Goal: Transaction & Acquisition: Book appointment/travel/reservation

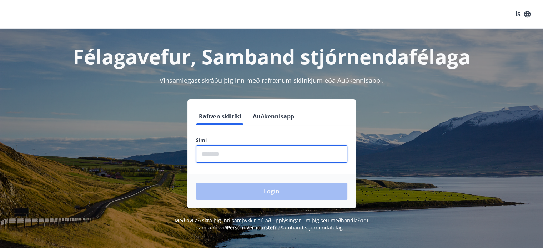
click at [268, 157] on input "phone" at bounding box center [271, 153] width 151 height 17
type input "********"
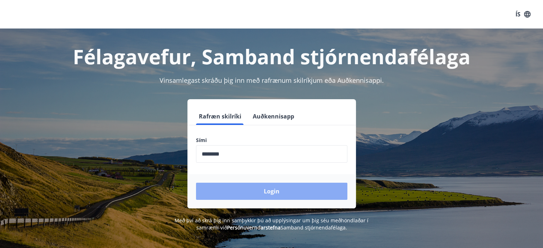
click at [269, 189] on button "Login" at bounding box center [271, 191] width 151 height 17
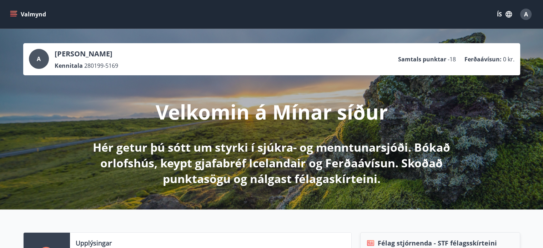
click at [507, 13] on icon "button" at bounding box center [508, 14] width 6 height 6
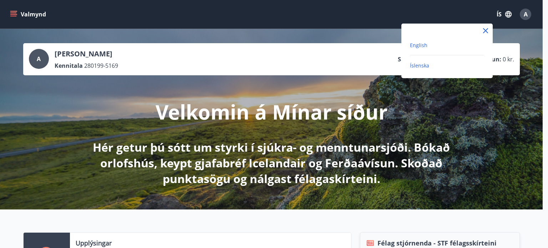
click at [419, 47] on span "English" at bounding box center [418, 45] width 17 height 7
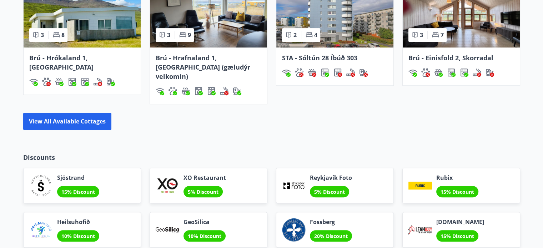
scroll to position [571, 0]
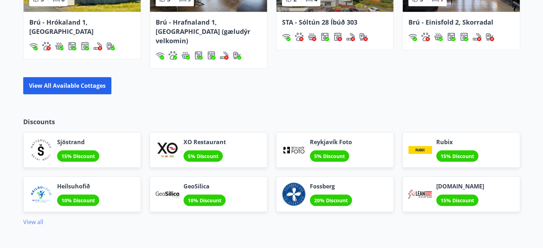
click at [32, 218] on link "View all" at bounding box center [33, 222] width 20 height 8
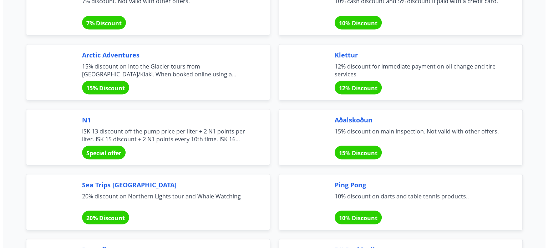
scroll to position [1356, 0]
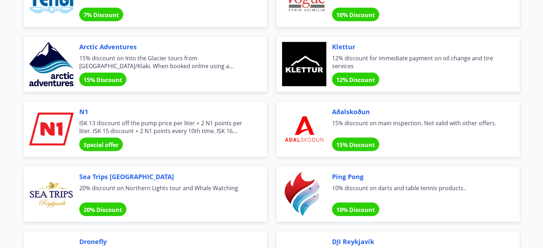
drag, startPoint x: 112, startPoint y: 141, endPoint x: 94, endPoint y: 143, distance: 18.4
click at [94, 143] on span "Special offer" at bounding box center [100, 145] width 35 height 8
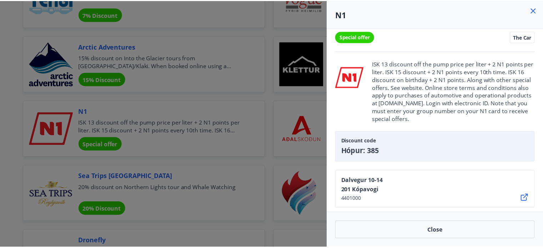
scroll to position [0, 0]
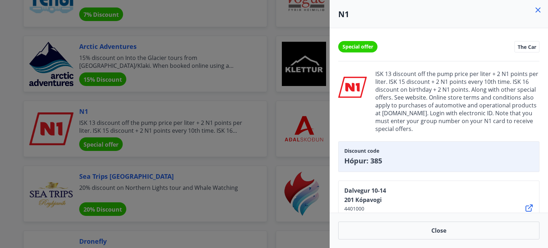
click at [258, 167] on div at bounding box center [274, 124] width 548 height 248
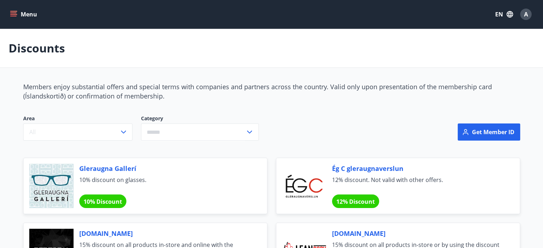
click at [16, 14] on icon "menu" at bounding box center [14, 14] width 8 height 1
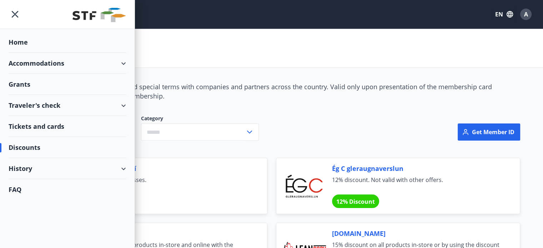
click at [31, 43] on div "Home" at bounding box center [67, 42] width 117 height 21
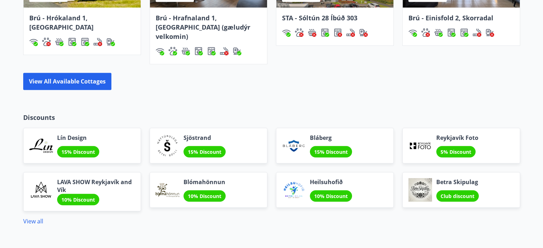
scroll to position [488, 0]
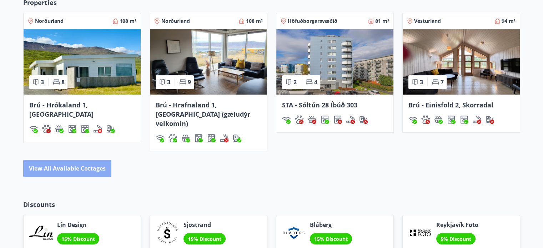
click at [53, 160] on button "View all available cottages" at bounding box center [67, 168] width 88 height 17
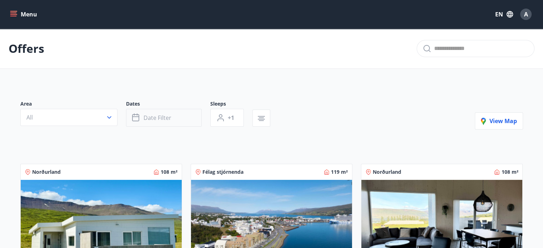
click at [170, 121] on span "Date filter" at bounding box center [157, 118] width 28 height 8
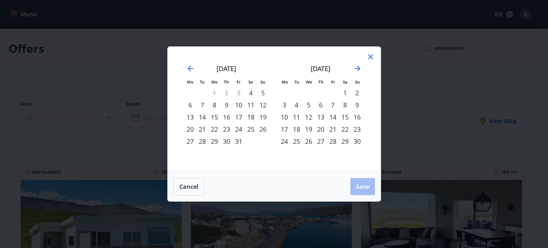
click at [242, 106] on div "10" at bounding box center [239, 105] width 12 height 12
click at [264, 105] on div "12" at bounding box center [263, 105] width 12 height 12
click at [365, 188] on span "Save" at bounding box center [362, 187] width 13 height 8
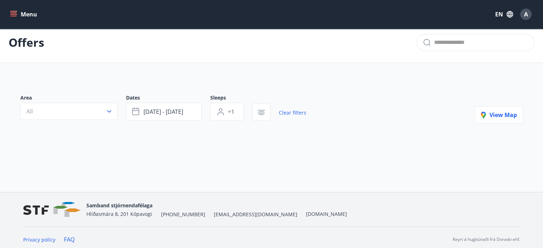
scroll to position [10, 0]
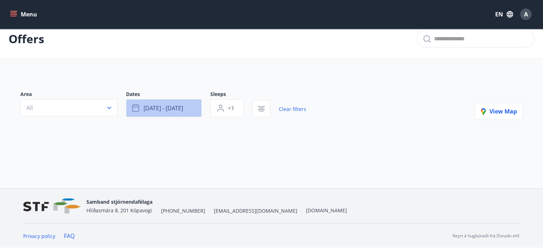
click at [160, 110] on span "Oct 10 - Oct 12" at bounding box center [163, 108] width 40 height 8
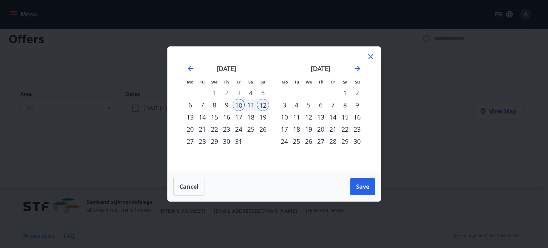
click at [225, 104] on div "9" at bounding box center [227, 105] width 12 height 12
click at [366, 184] on span "Save" at bounding box center [362, 187] width 13 height 8
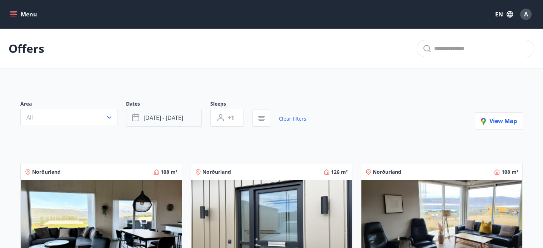
click at [158, 122] on button "Oct 09 - Oct 12" at bounding box center [164, 118] width 76 height 18
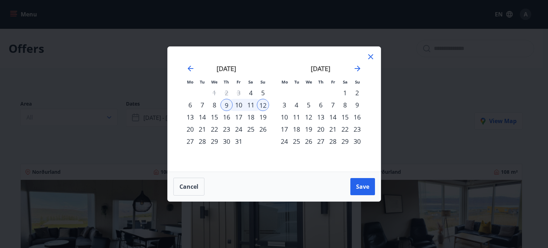
click at [230, 105] on div "9" at bounding box center [227, 105] width 12 height 12
click at [259, 106] on div "12" at bounding box center [263, 105] width 12 height 12
click at [237, 105] on div "10" at bounding box center [239, 105] width 12 height 12
click at [198, 189] on span "Cancel" at bounding box center [188, 187] width 19 height 8
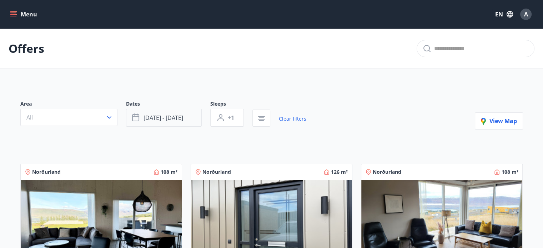
click at [140, 117] on icon "button" at bounding box center [136, 117] width 9 height 9
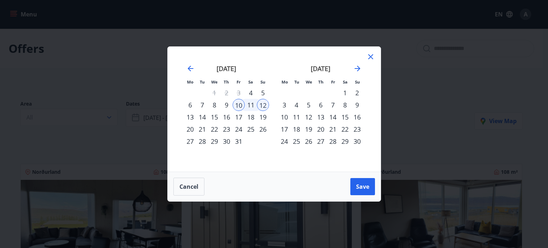
drag, startPoint x: 263, startPoint y: 105, endPoint x: 238, endPoint y: 103, distance: 24.3
click at [238, 103] on tr "6 7 8 9 10 11 12" at bounding box center [226, 105] width 85 height 12
drag, startPoint x: 238, startPoint y: 103, endPoint x: 349, endPoint y: 136, distance: 115.5
click at [349, 136] on div "September 2025 1 2 3 4 5 6 7 8 9 10 11 12 13 14 15 16 17 18 19 20 21 22 23 24 2…" at bounding box center [368, 113] width 378 height 117
click at [368, 55] on icon at bounding box center [370, 56] width 9 height 9
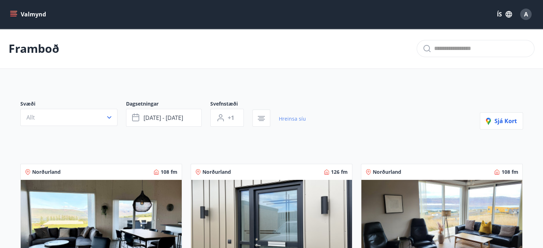
click at [296, 118] on link "Hreinsa síu" at bounding box center [292, 119] width 27 height 16
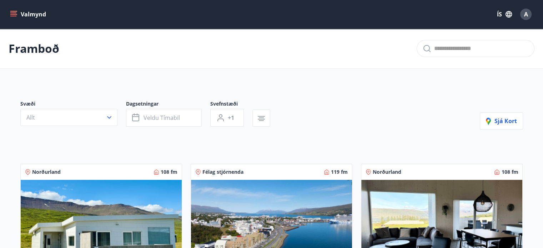
click at [505, 16] on icon "button" at bounding box center [509, 14] width 8 height 8
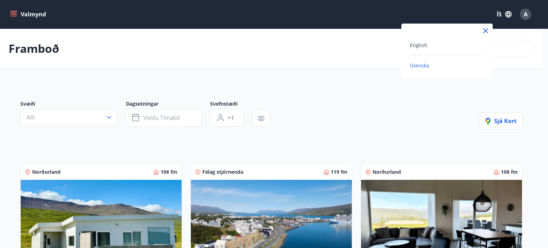
click at [446, 42] on div "English" at bounding box center [447, 45] width 74 height 9
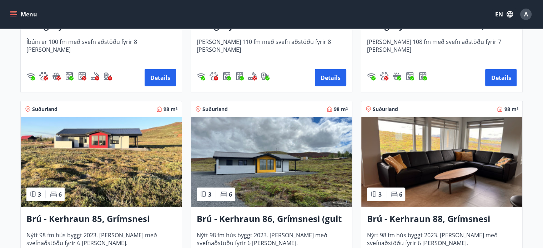
scroll to position [1677, 0]
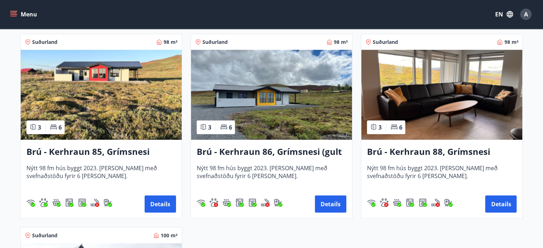
click at [88, 172] on span "Nýtt 98 fm hús byggt 2023. Húsið er með svefnaðstöðu fyrir 6 manns." at bounding box center [101, 176] width 150 height 24
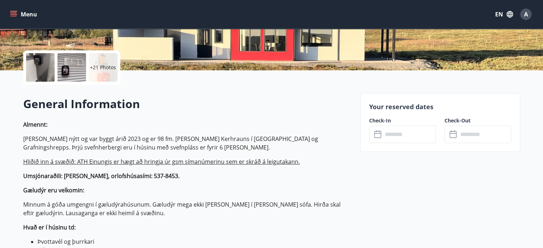
scroll to position [143, 0]
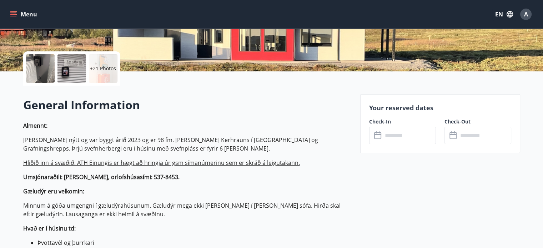
click at [404, 132] on input "text" at bounding box center [409, 135] width 53 height 17
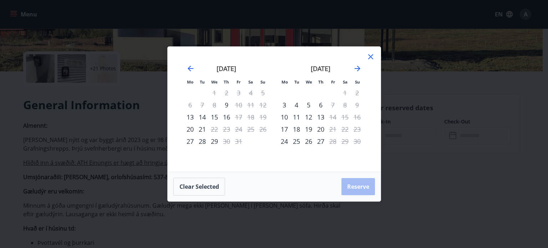
click at [10, 142] on div "Mo Tu We Th Fr Sa Su Mo Tu We Th Fr Sa Su September 2025 1 2 3 4 5 6 7 8 9 10 1…" at bounding box center [274, 124] width 548 height 248
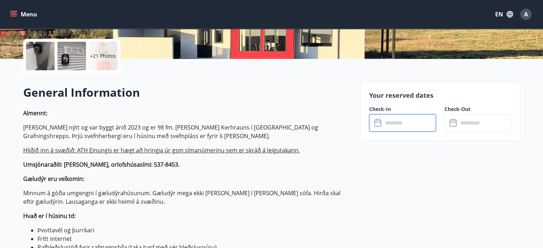
scroll to position [0, 0]
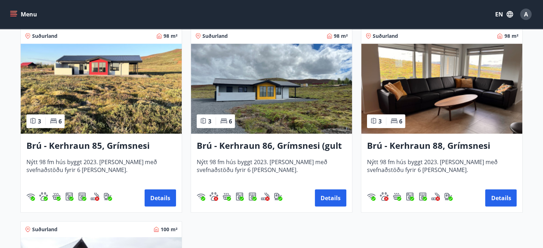
scroll to position [1641, 0]
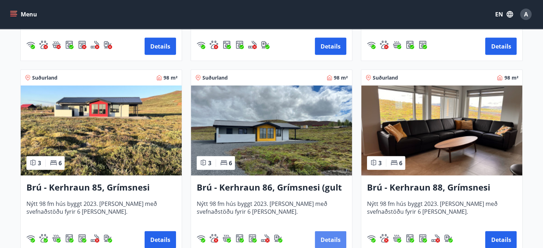
drag, startPoint x: 258, startPoint y: 182, endPoint x: 328, endPoint y: 232, distance: 85.7
drag, startPoint x: 328, startPoint y: 232, endPoint x: 328, endPoint y: 242, distance: 9.6
click at [326, 241] on button "Details" at bounding box center [330, 239] width 31 height 17
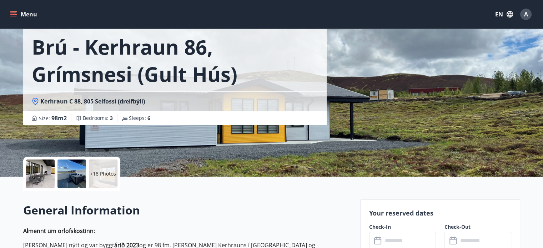
scroll to position [143, 0]
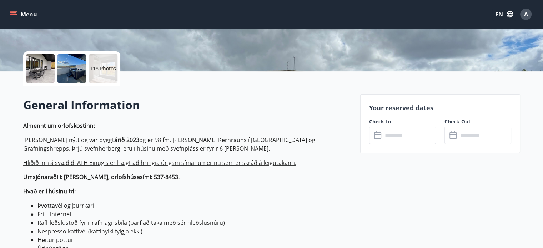
click at [378, 138] on div "​ ​" at bounding box center [402, 135] width 67 height 17
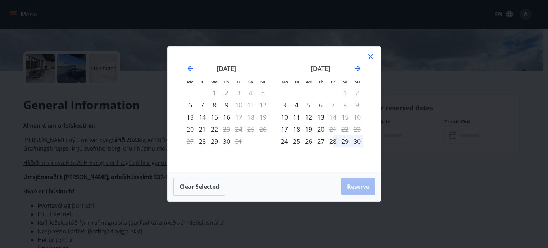
click at [368, 61] on icon at bounding box center [370, 56] width 9 height 9
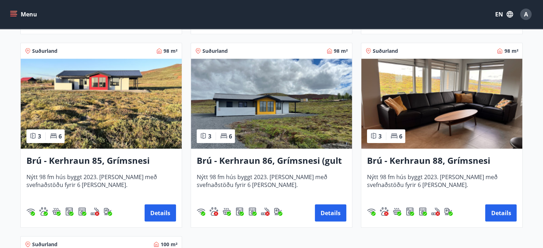
scroll to position [1650, 0]
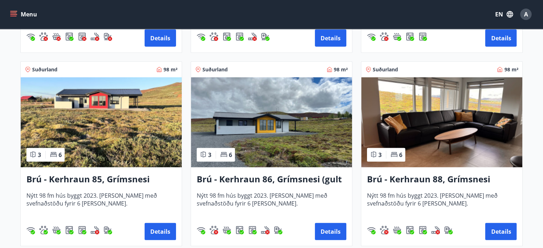
drag, startPoint x: 497, startPoint y: 231, endPoint x: 532, endPoint y: 223, distance: 36.1
click at [502, 228] on button "Details" at bounding box center [500, 231] width 31 height 17
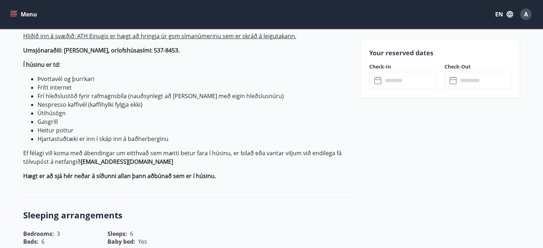
scroll to position [321, 0]
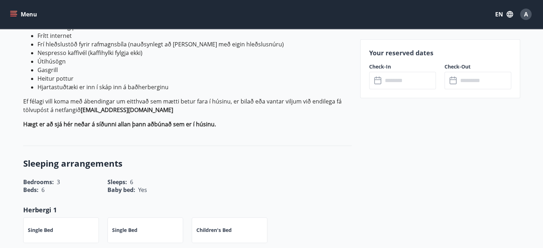
click at [408, 83] on input "text" at bounding box center [409, 80] width 53 height 17
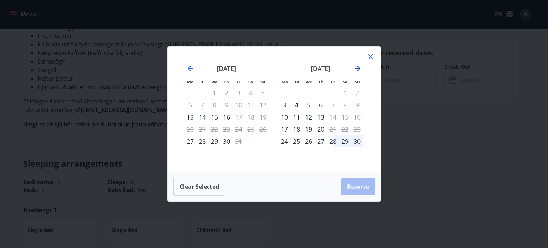
click at [358, 68] on icon "Move forward to switch to the next month." at bounding box center [357, 68] width 9 height 9
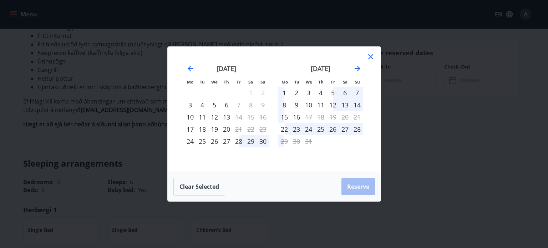
click at [303, 129] on div "24" at bounding box center [309, 129] width 12 height 12
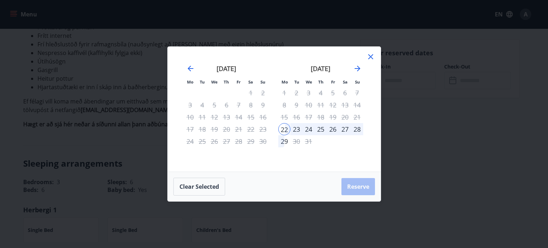
click at [313, 129] on div "24" at bounding box center [309, 129] width 12 height 12
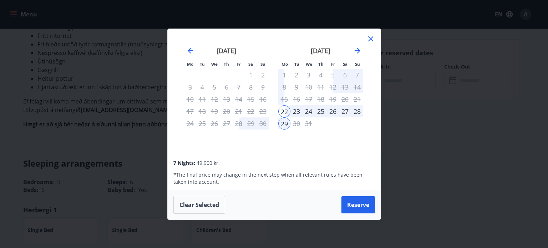
click at [321, 114] on div "25" at bounding box center [321, 111] width 12 height 12
click at [292, 117] on div "23" at bounding box center [296, 111] width 12 height 12
click at [283, 124] on div "29" at bounding box center [284, 123] width 12 height 12
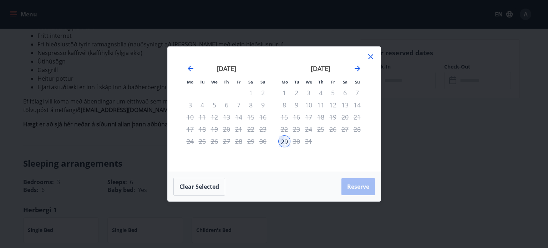
click at [337, 141] on td "Calendar" at bounding box center [333, 141] width 12 height 12
click at [284, 131] on div "22" at bounding box center [284, 129] width 12 height 12
click at [365, 58] on div "December 2025 1 2 3 4 5 6 7 8 9 10 11 12 13 14 15 16 17 18 19 20 21 22 23 24 25…" at bounding box center [321, 113] width 94 height 117
click at [370, 60] on icon at bounding box center [370, 56] width 9 height 9
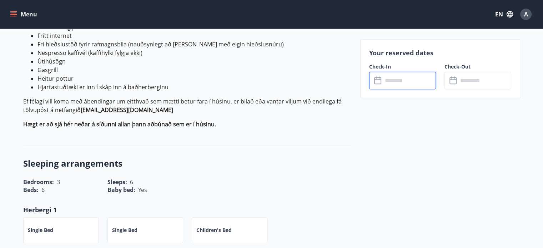
click at [377, 79] on icon at bounding box center [378, 80] width 9 height 9
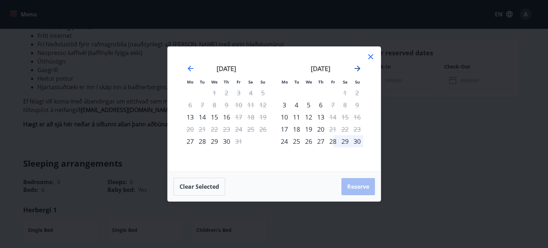
click at [354, 72] on icon "Move forward to switch to the next month." at bounding box center [357, 68] width 9 height 9
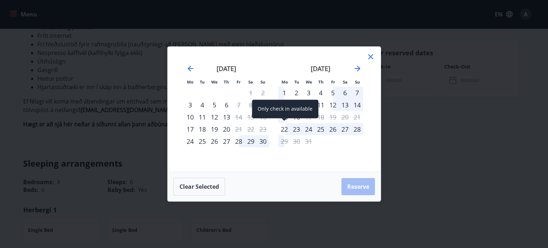
click at [283, 134] on div "22" at bounding box center [284, 129] width 12 height 12
click at [284, 129] on div "22" at bounding box center [284, 129] width 12 height 12
click at [317, 128] on div "25" at bounding box center [321, 129] width 12 height 12
click at [283, 129] on div "22" at bounding box center [284, 129] width 12 height 12
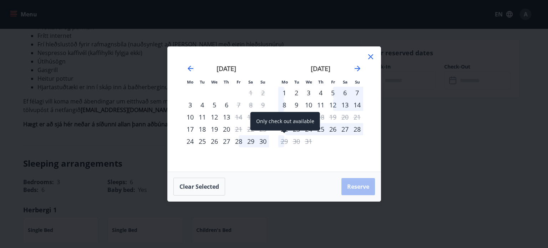
click at [283, 140] on div "29" at bounding box center [284, 141] width 12 height 12
click at [372, 57] on icon at bounding box center [370, 56] width 9 height 9
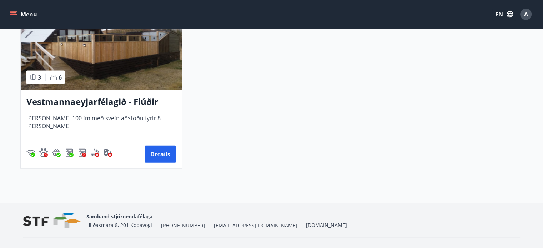
scroll to position [1899, 0]
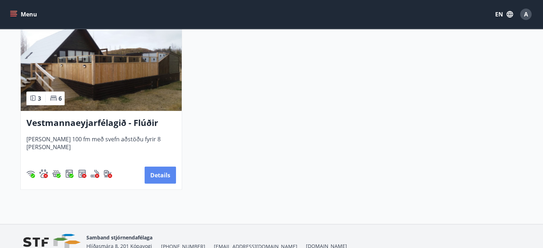
click at [171, 169] on button "Details" at bounding box center [160, 175] width 31 height 17
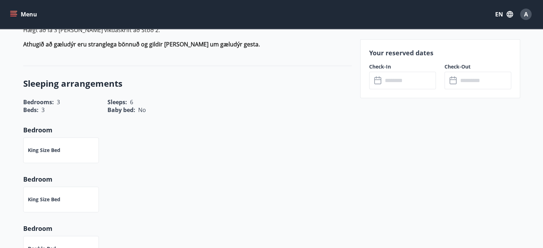
scroll to position [250, 0]
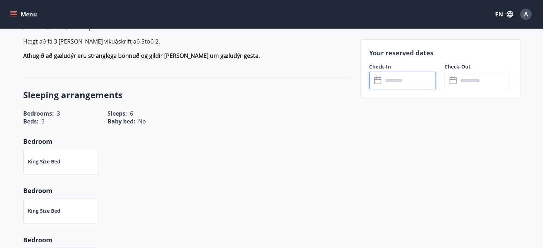
click at [385, 82] on input "text" at bounding box center [409, 80] width 53 height 17
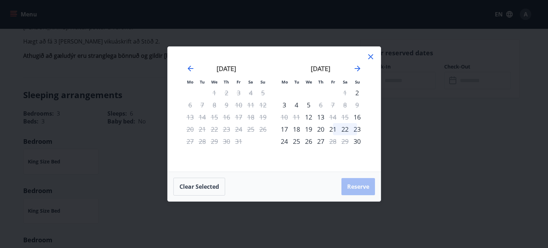
click at [395, 101] on div "Mo Tu We Th Fr Sa Su Mo Tu We Th Fr Sa Su September 2025 1 2 3 4 5 6 7 8 9 10 1…" at bounding box center [274, 124] width 548 height 248
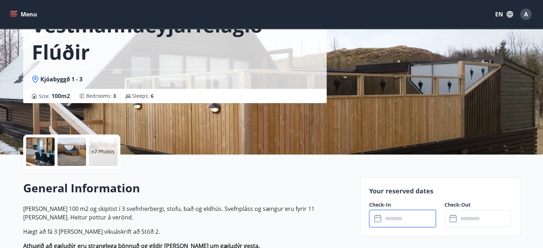
scroll to position [0, 0]
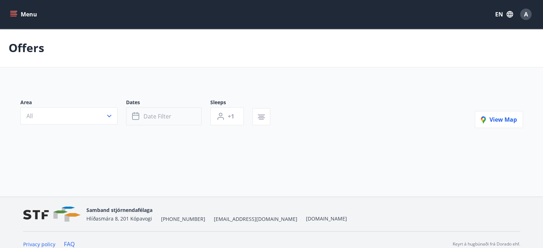
click at [144, 120] on span "Date filter" at bounding box center [157, 116] width 28 height 8
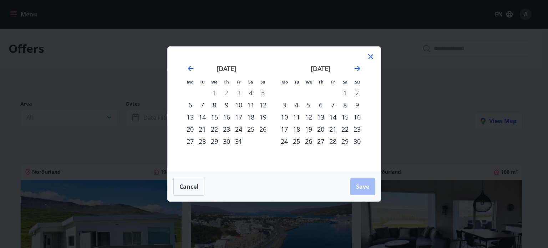
click at [224, 106] on div "9" at bounding box center [227, 105] width 12 height 12
click at [261, 104] on div "12" at bounding box center [263, 105] width 12 height 12
click at [366, 181] on button "Save" at bounding box center [362, 186] width 25 height 17
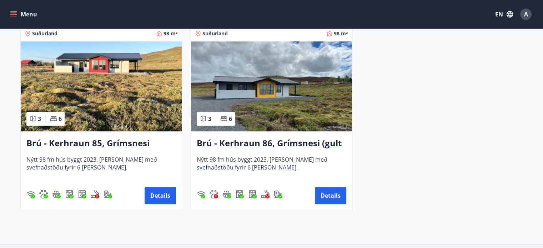
scroll to position [510, 0]
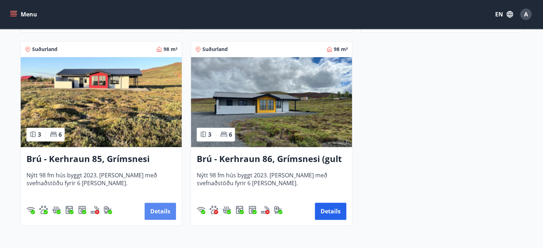
click at [160, 213] on button "Details" at bounding box center [160, 211] width 31 height 17
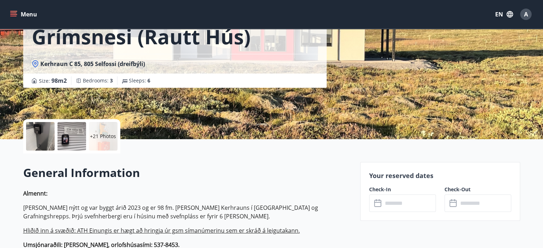
scroll to position [178, 0]
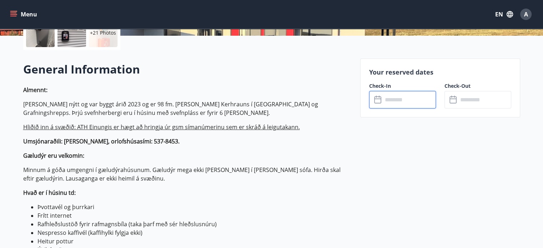
click at [417, 102] on input "text" at bounding box center [409, 99] width 53 height 17
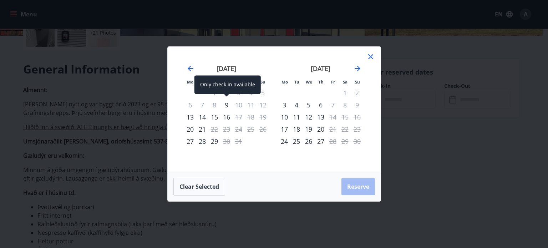
click at [226, 103] on div "9" at bounding box center [227, 105] width 12 height 12
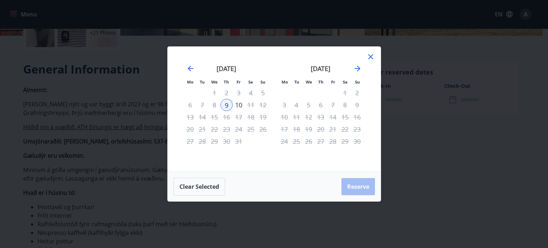
click at [262, 104] on div "12" at bounding box center [263, 105] width 12 height 12
click at [371, 59] on icon at bounding box center [370, 56] width 9 height 9
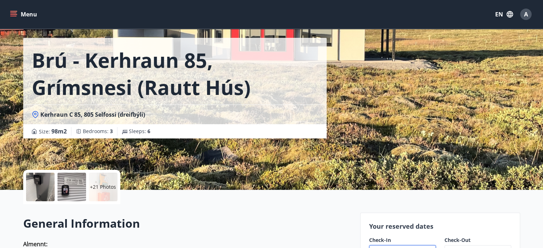
scroll to position [0, 0]
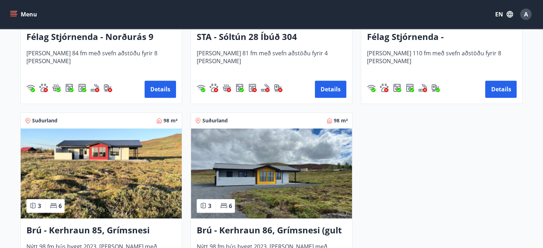
click at [257, 143] on img at bounding box center [271, 173] width 161 height 90
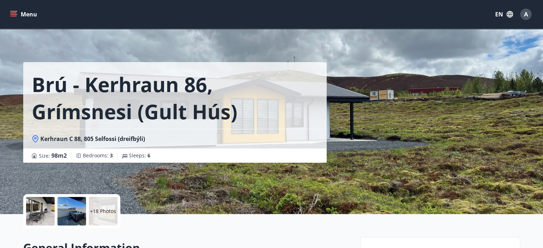
scroll to position [143, 0]
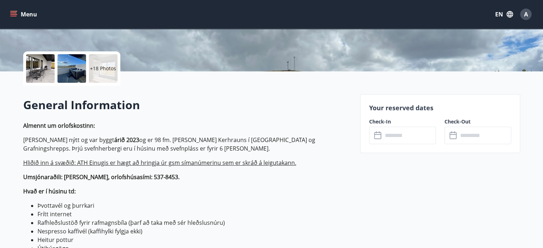
click at [409, 136] on input "text" at bounding box center [409, 135] width 53 height 17
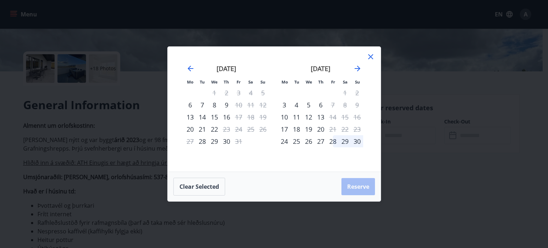
click at [224, 106] on div "9" at bounding box center [227, 105] width 12 height 12
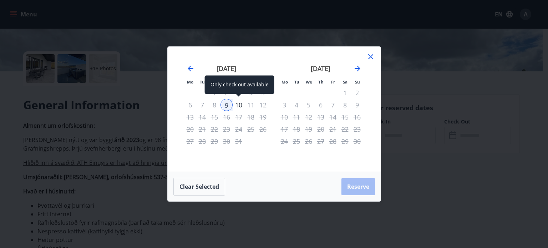
click at [240, 105] on div "10" at bounding box center [239, 105] width 12 height 12
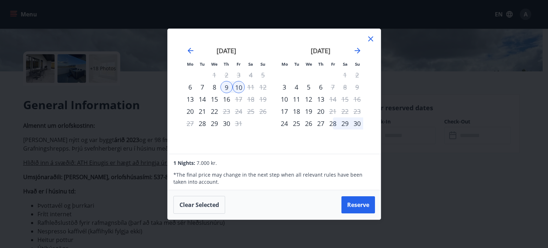
click at [275, 49] on div "November 2025 1 2 3 4 5 6 7 8 9 10 11 12 13 14 15 16 17 18 19 20 21 22 23 24 25…" at bounding box center [321, 95] width 94 height 117
drag, startPoint x: 370, startPoint y: 41, endPoint x: 330, endPoint y: 66, distance: 46.7
click at [370, 41] on icon at bounding box center [370, 39] width 9 height 9
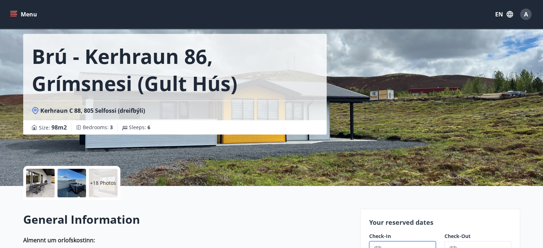
scroll to position [0, 0]
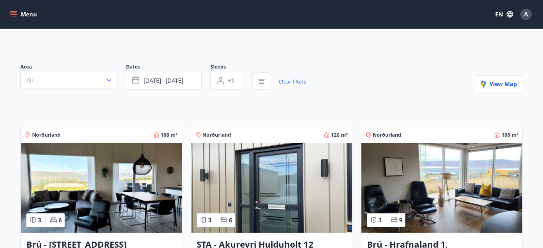
scroll to position [36, 0]
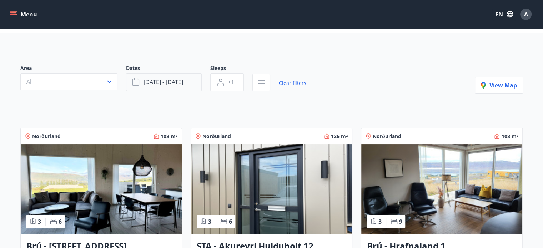
click at [151, 82] on span "Oct 09 - Oct 12" at bounding box center [163, 82] width 40 height 8
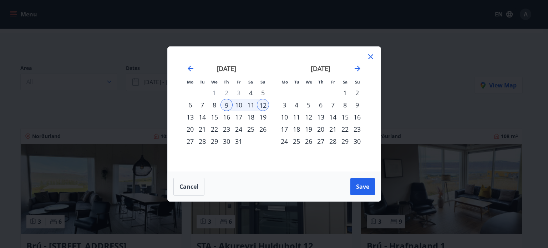
click at [262, 104] on div "12" at bounding box center [263, 105] width 12 height 12
click at [201, 119] on div "14" at bounding box center [202, 117] width 12 height 12
click at [356, 185] on span "Save" at bounding box center [362, 187] width 13 height 8
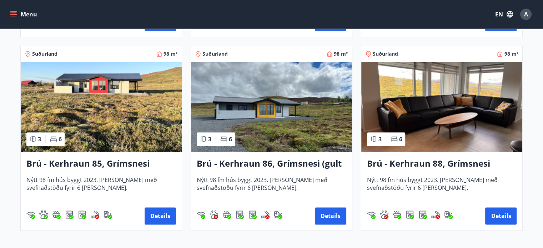
scroll to position [892, 0]
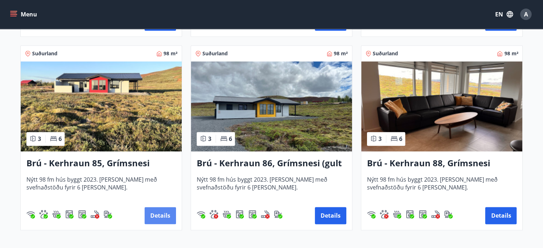
drag, startPoint x: 165, startPoint y: 215, endPoint x: 147, endPoint y: 217, distance: 17.9
drag, startPoint x: 147, startPoint y: 217, endPoint x: 0, endPoint y: 207, distance: 147.4
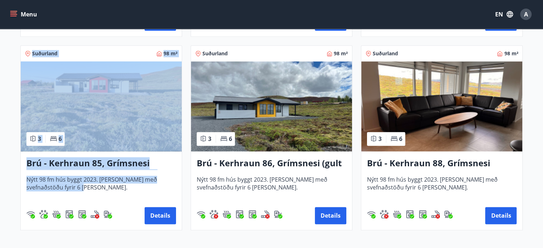
drag, startPoint x: 123, startPoint y: 200, endPoint x: 285, endPoint y: 85, distance: 198.5
click at [130, 133] on img at bounding box center [101, 106] width 161 height 90
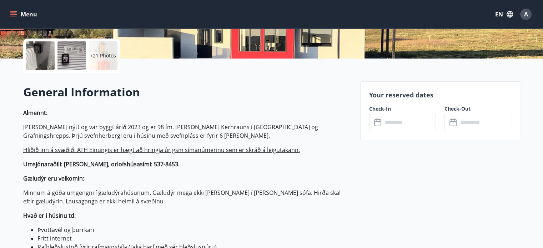
scroll to position [214, 0]
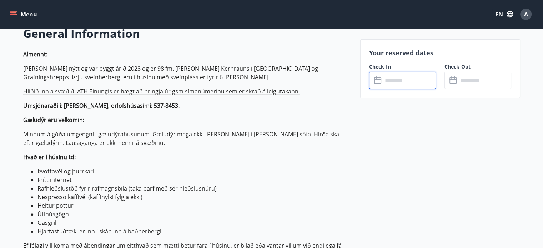
click at [391, 81] on input "text" at bounding box center [409, 80] width 53 height 17
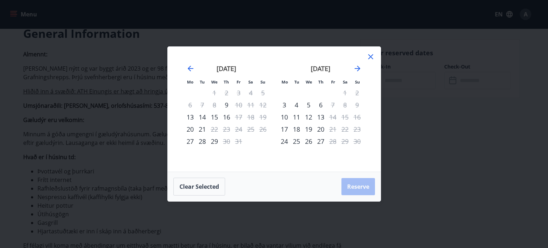
click at [263, 105] on div "12" at bounding box center [263, 105] width 12 height 12
click at [188, 118] on span at bounding box center [190, 120] width 5 height 4
click at [204, 116] on div "14" at bounding box center [202, 117] width 12 height 12
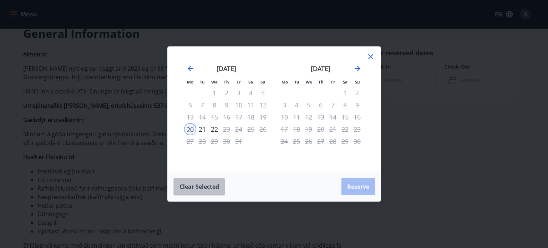
drag, startPoint x: 207, startPoint y: 193, endPoint x: 203, endPoint y: 132, distance: 60.8
click at [207, 192] on button "Clear selected" at bounding box center [199, 187] width 52 height 18
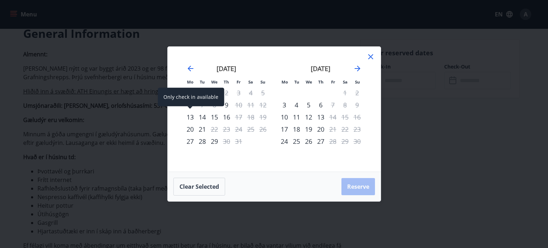
drag, startPoint x: 192, startPoint y: 117, endPoint x: 202, endPoint y: 116, distance: 9.7
click at [192, 117] on div "13" at bounding box center [190, 117] width 12 height 12
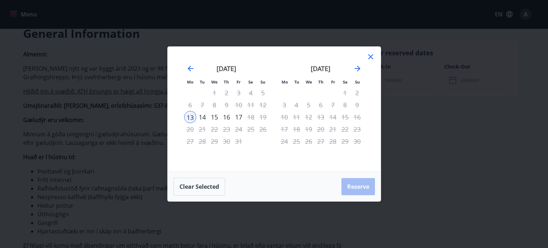
click at [202, 116] on div "14" at bounding box center [202, 117] width 12 height 12
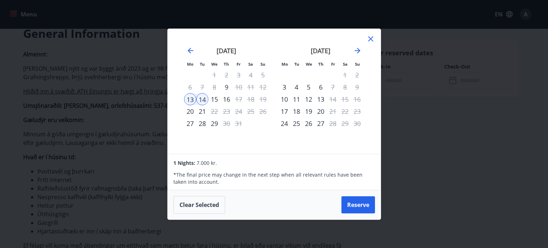
click at [373, 39] on icon at bounding box center [370, 39] width 9 height 9
